Goal: Task Accomplishment & Management: Use online tool/utility

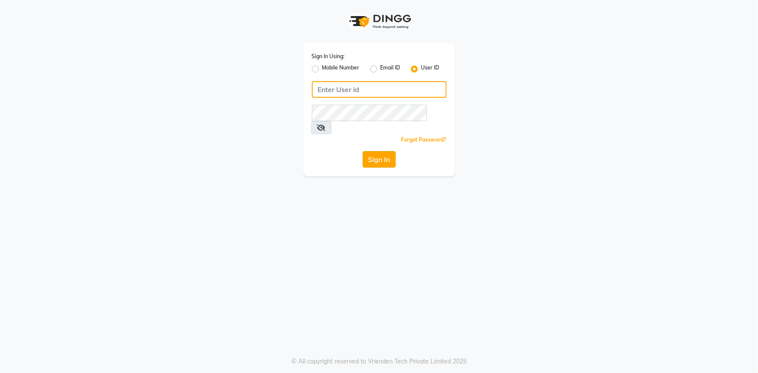
type input "e2296-01"
click at [366, 151] on button "Sign In" at bounding box center [379, 159] width 33 height 17
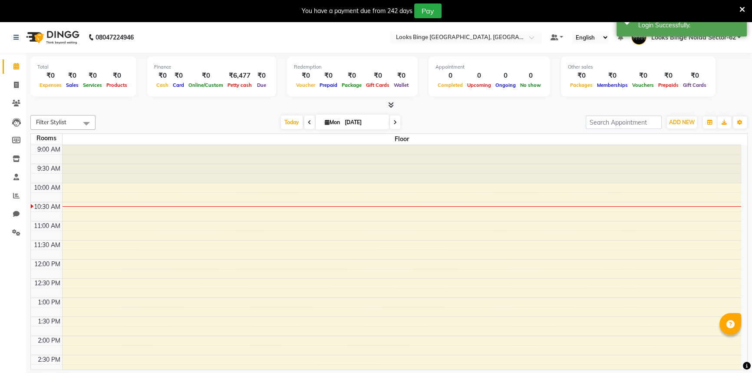
click at [17, 93] on li "Invoice" at bounding box center [13, 85] width 26 height 19
click at [17, 87] on icon at bounding box center [16, 85] width 5 height 7
select select "5378"
select select "service"
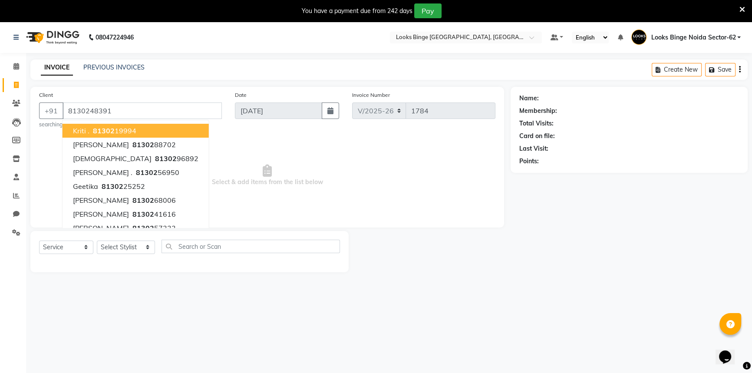
type input "8130248391"
select select "1: Object"
click at [325, 53] on div "08047224946 Select Location × Looks Binge [GEOGRAPHIC_DATA], Sector-62, Noida D…" at bounding box center [376, 208] width 752 height 373
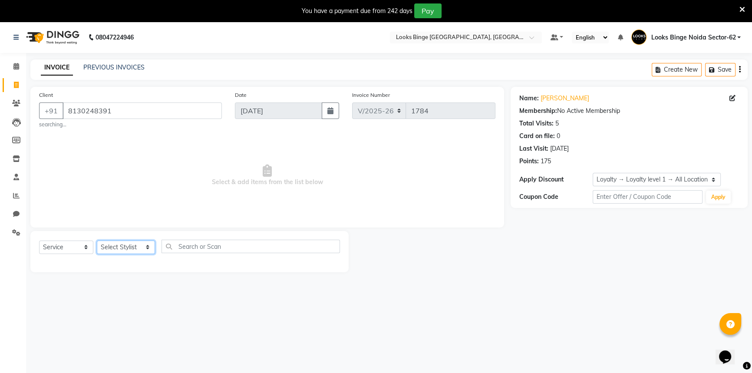
click at [141, 251] on select "Select Stylist ANJALI [PERSON_NAME] [PERSON_NAME] Counter_Sales Kasim Looks Bin…" at bounding box center [126, 247] width 58 height 13
select select "41627"
click at [97, 241] on select "Select Stylist ANJALI [PERSON_NAME] [PERSON_NAME] Counter_Sales Kasim Looks Bin…" at bounding box center [126, 247] width 58 height 13
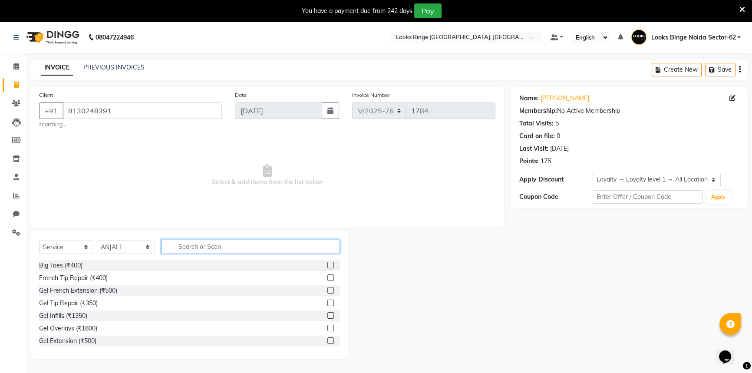
click at [174, 248] on input "text" at bounding box center [251, 246] width 179 height 13
type input "ey"
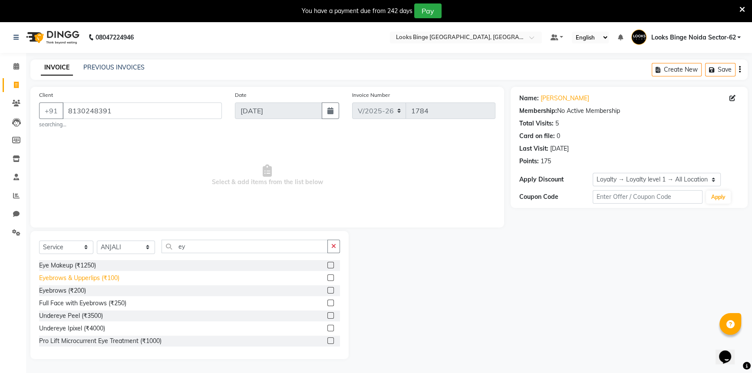
click at [84, 277] on div "Eyebrows & Upperlips (₹100)" at bounding box center [79, 278] width 80 height 9
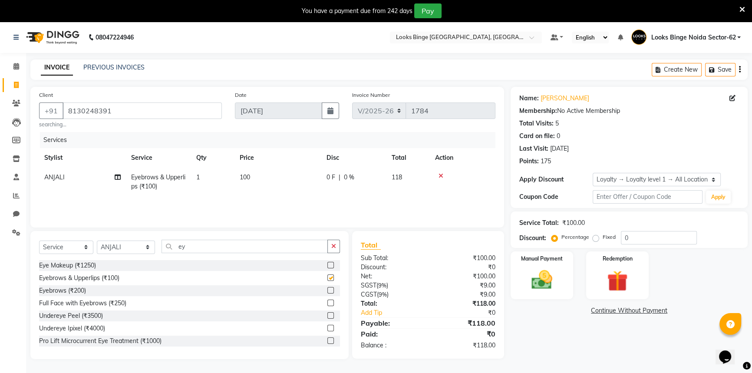
checkbox input "false"
click at [550, 269] on img at bounding box center [542, 280] width 35 height 25
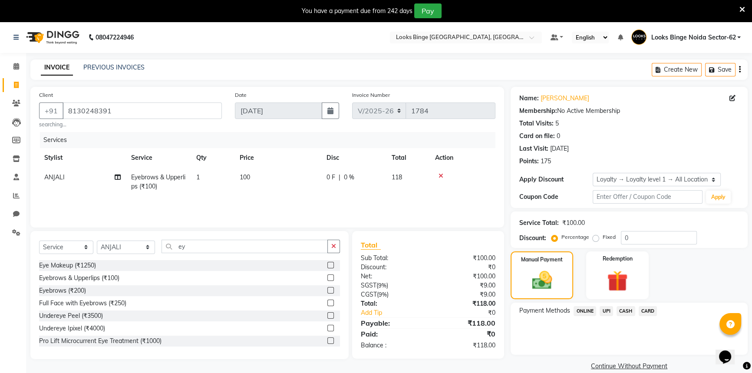
click at [606, 310] on span "UPI" at bounding box center [606, 311] width 13 height 10
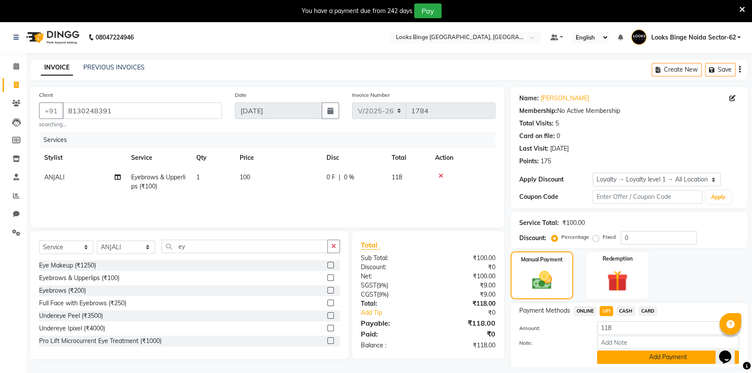
click at [632, 356] on button "Add Payment" at bounding box center [668, 357] width 142 height 13
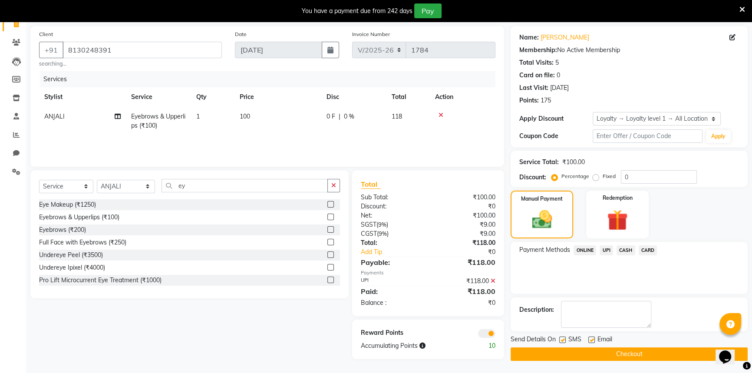
click at [630, 352] on button "Checkout" at bounding box center [629, 354] width 237 height 13
